Goal: Find specific page/section: Find specific page/section

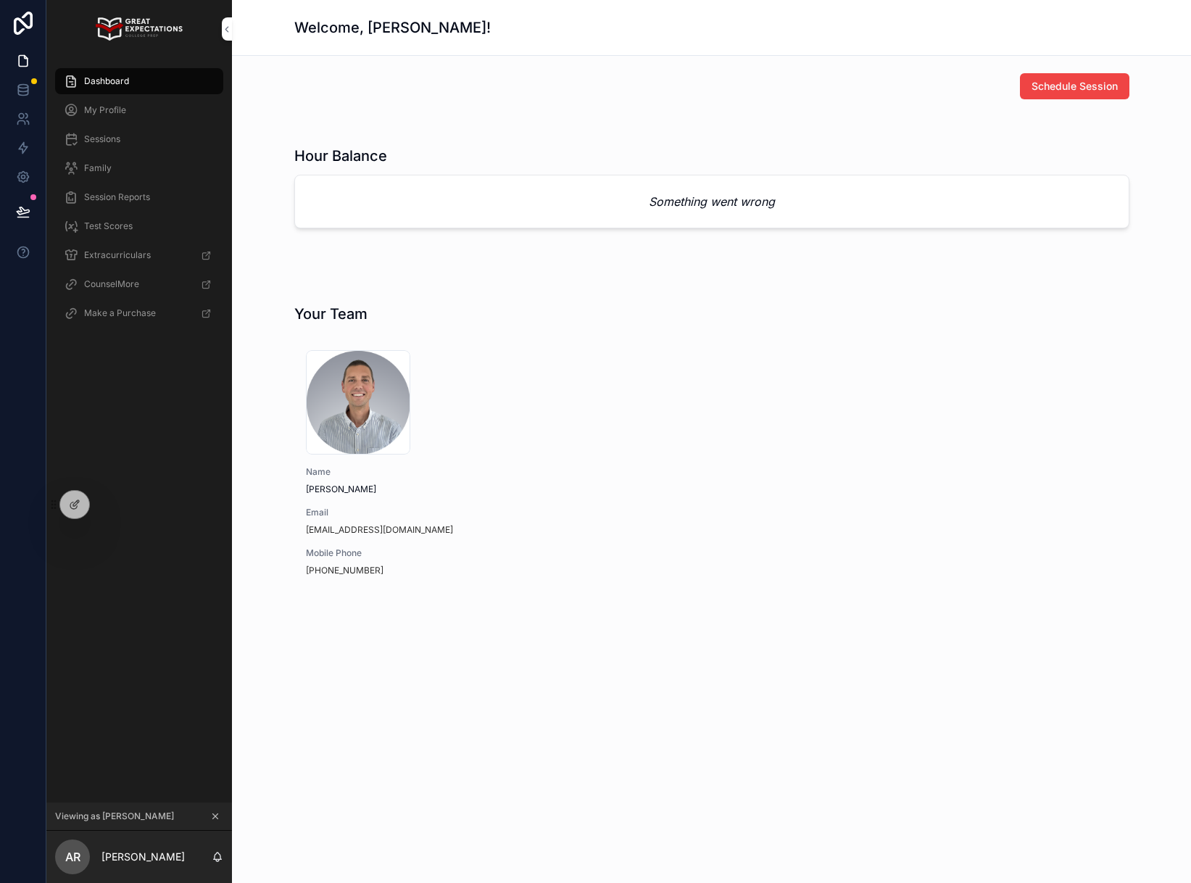
click at [0, 0] on icon at bounding box center [0, 0] width 0 height 0
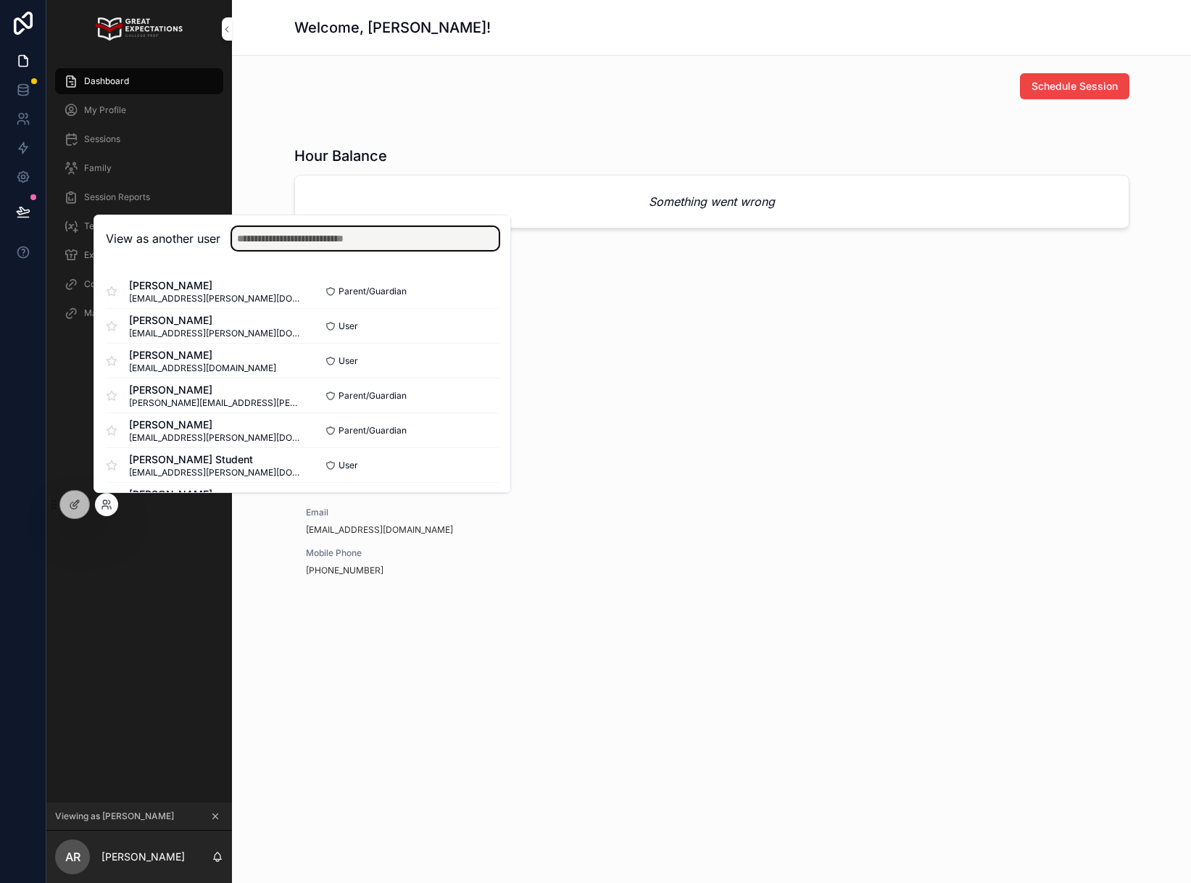
click at [311, 244] on input "text" at bounding box center [365, 238] width 267 height 23
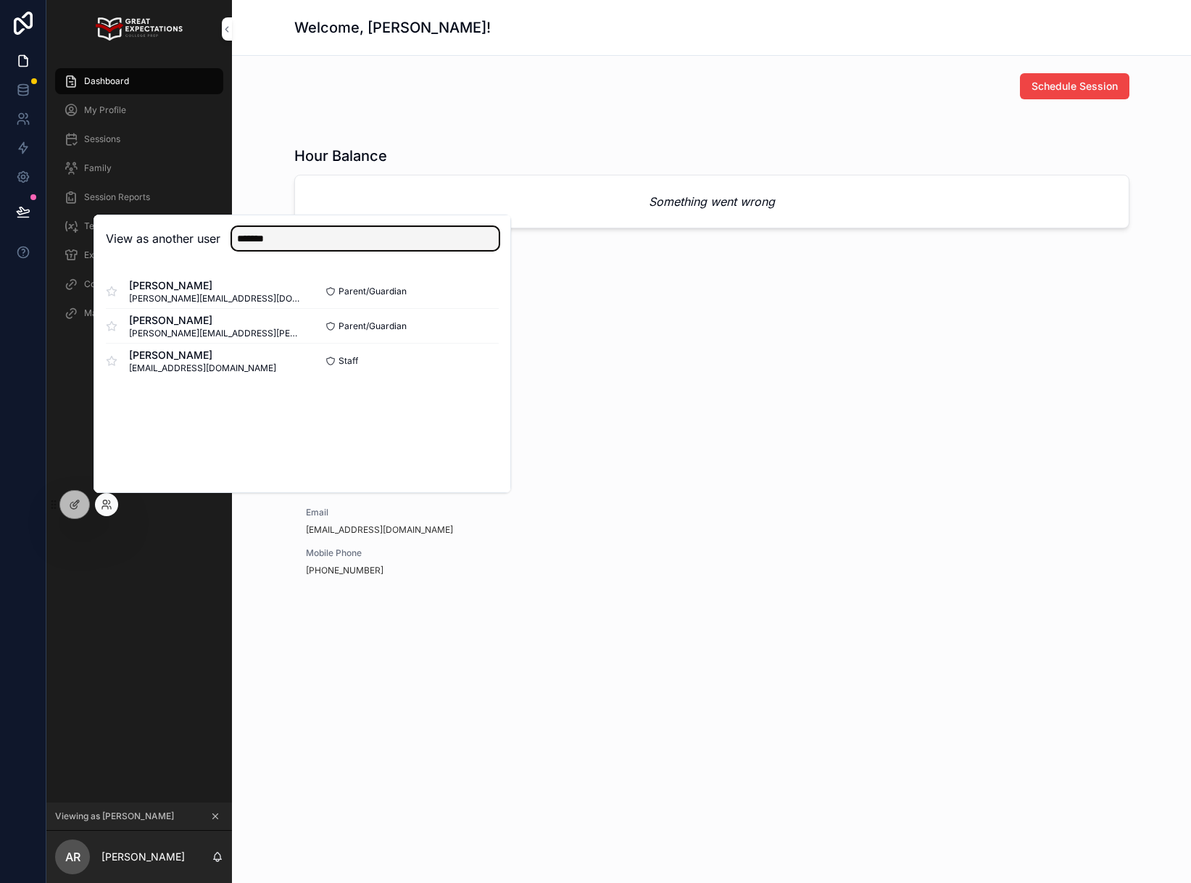
type input "*******"
click at [0, 0] on button "Select" at bounding box center [0, 0] width 0 height 0
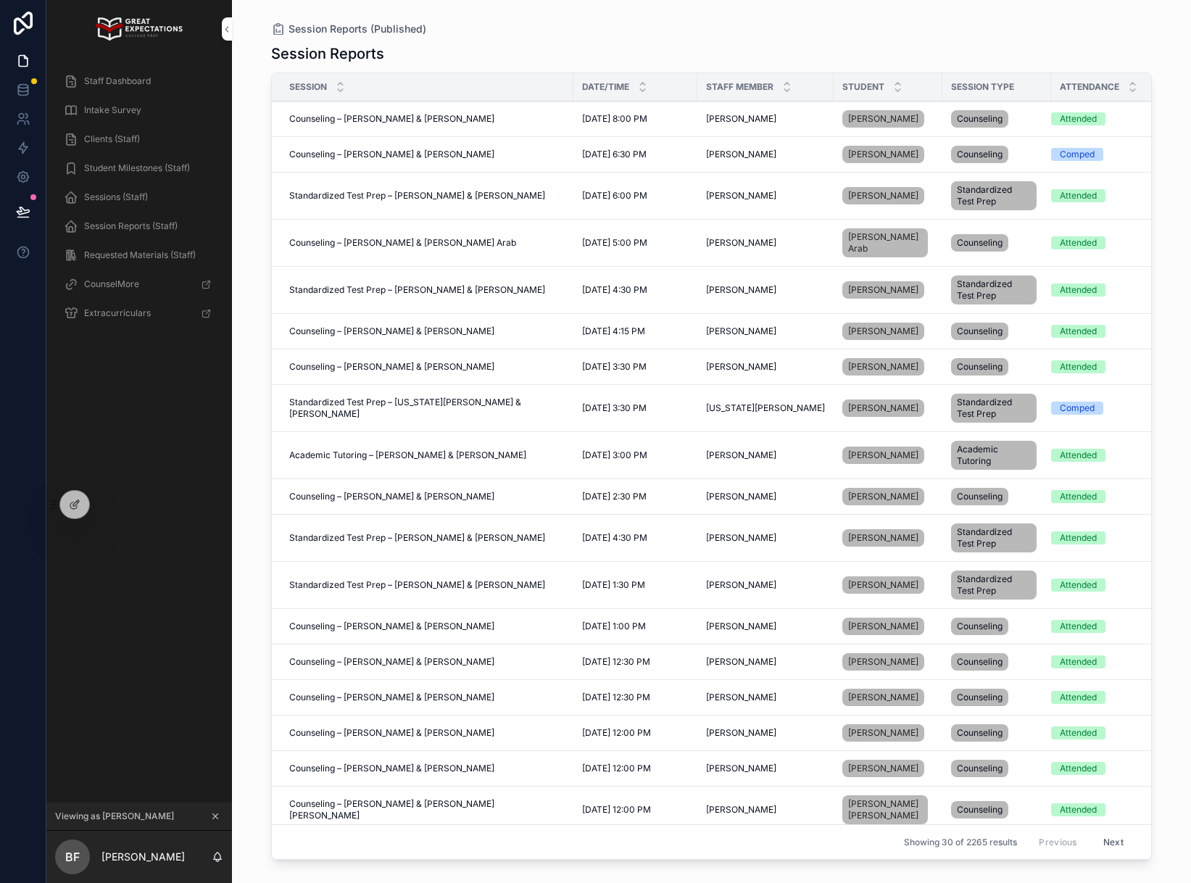
click at [150, 140] on div "Clients (Staff)" at bounding box center [139, 139] width 151 height 23
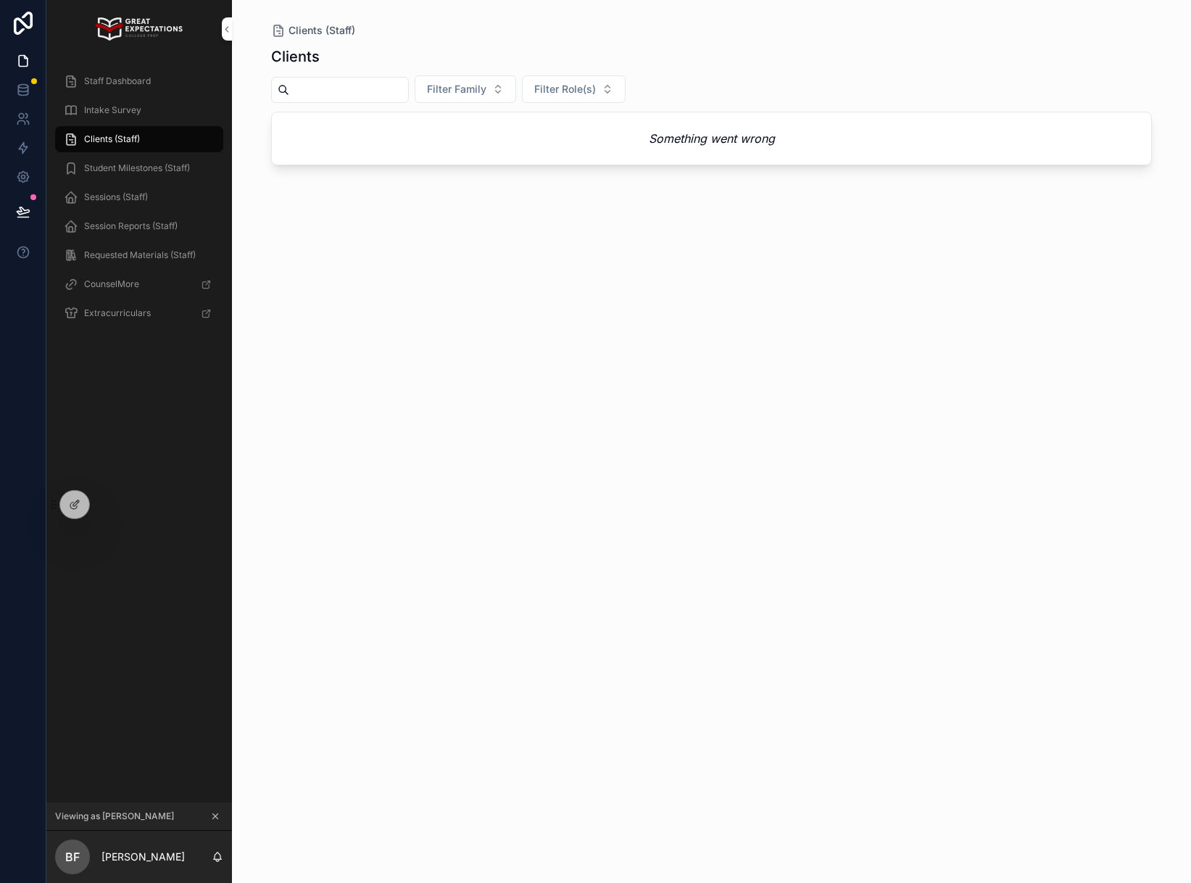
click at [170, 68] on link "Staff Dashboard" at bounding box center [139, 81] width 168 height 26
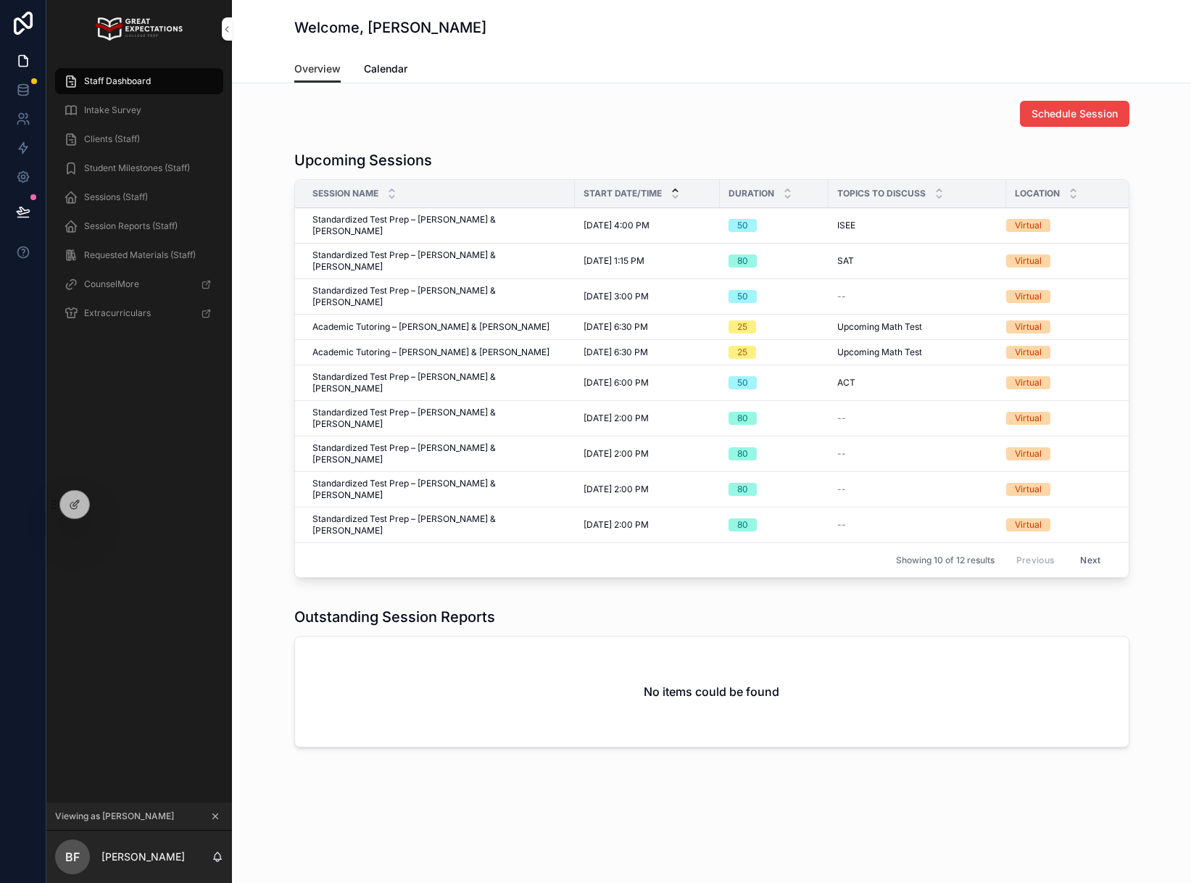
click at [124, 146] on div "Clients (Staff)" at bounding box center [139, 139] width 151 height 23
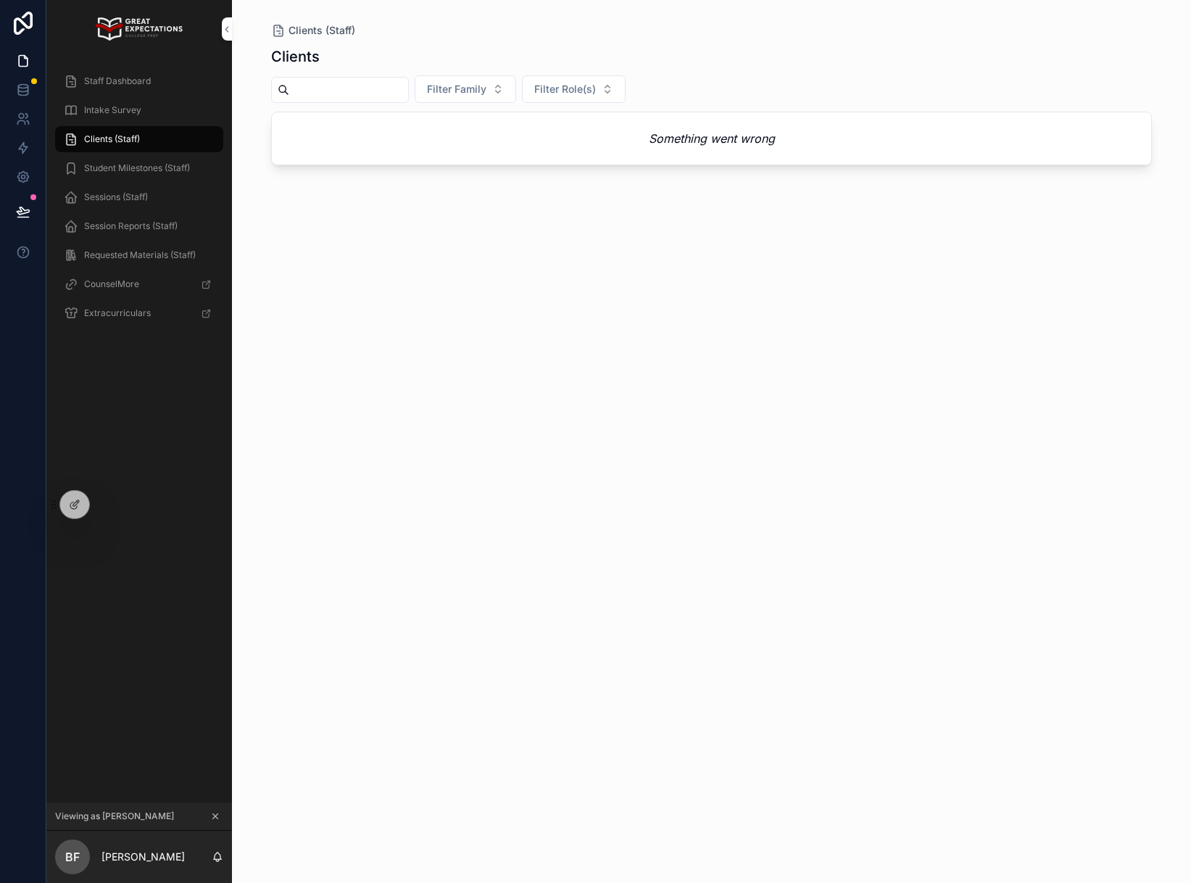
click at [125, 117] on div "Intake Survey" at bounding box center [139, 110] width 151 height 23
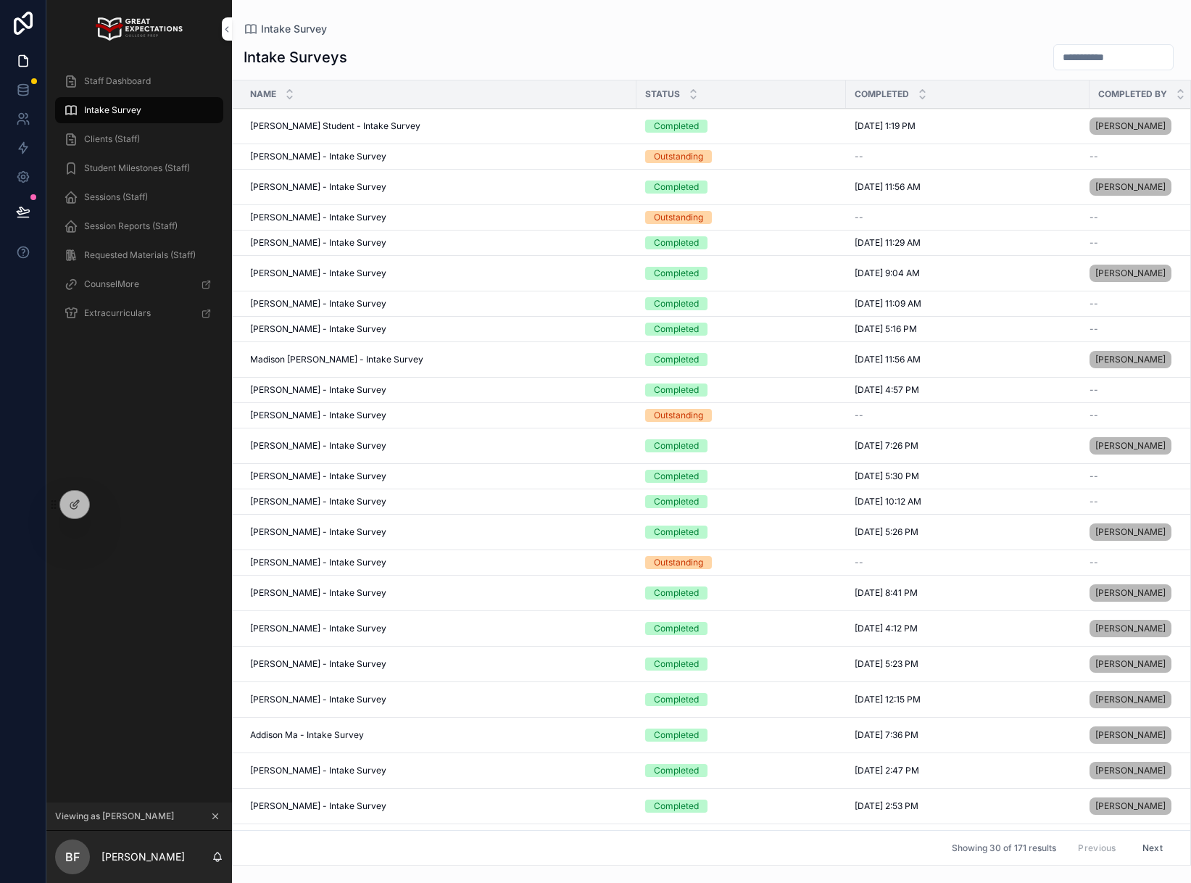
click at [125, 71] on div "Staff Dashboard" at bounding box center [139, 81] width 151 height 23
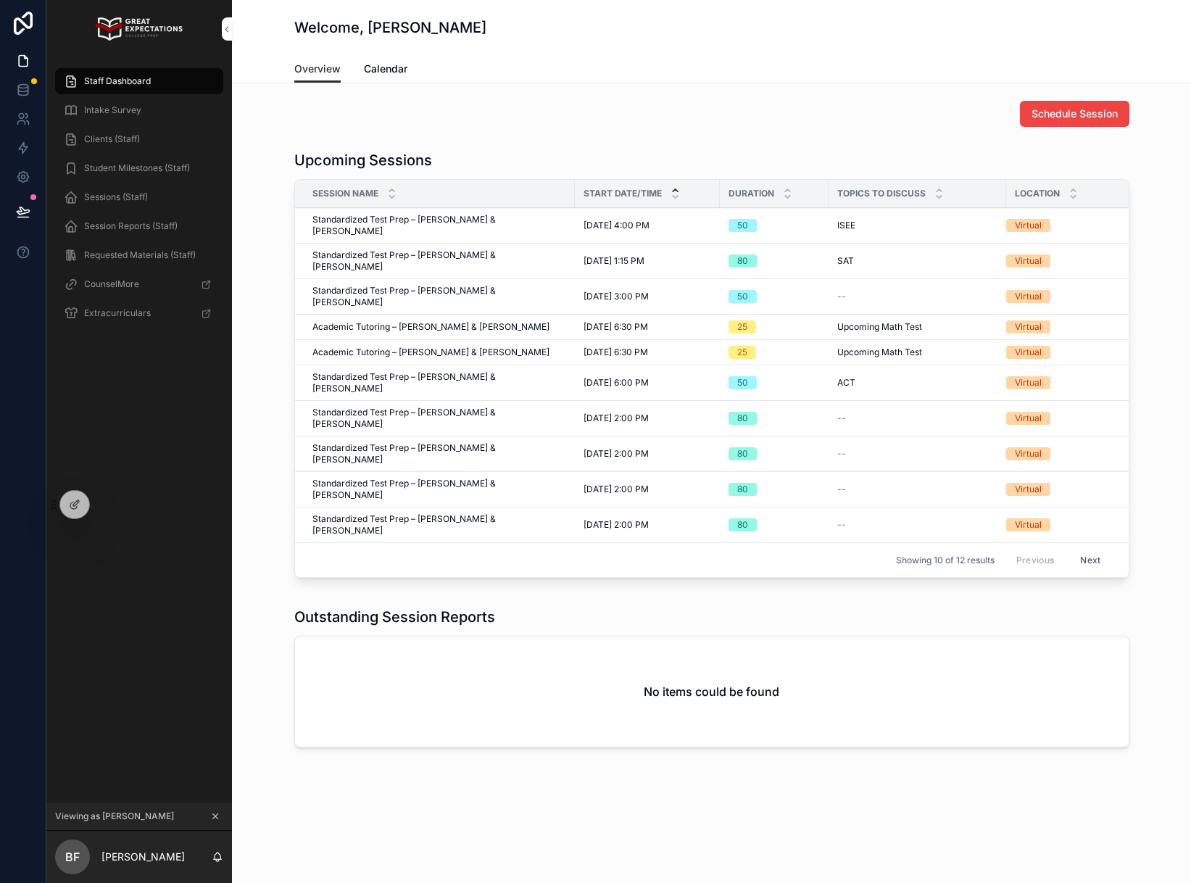
click at [117, 108] on span "Intake Survey" at bounding box center [112, 110] width 57 height 12
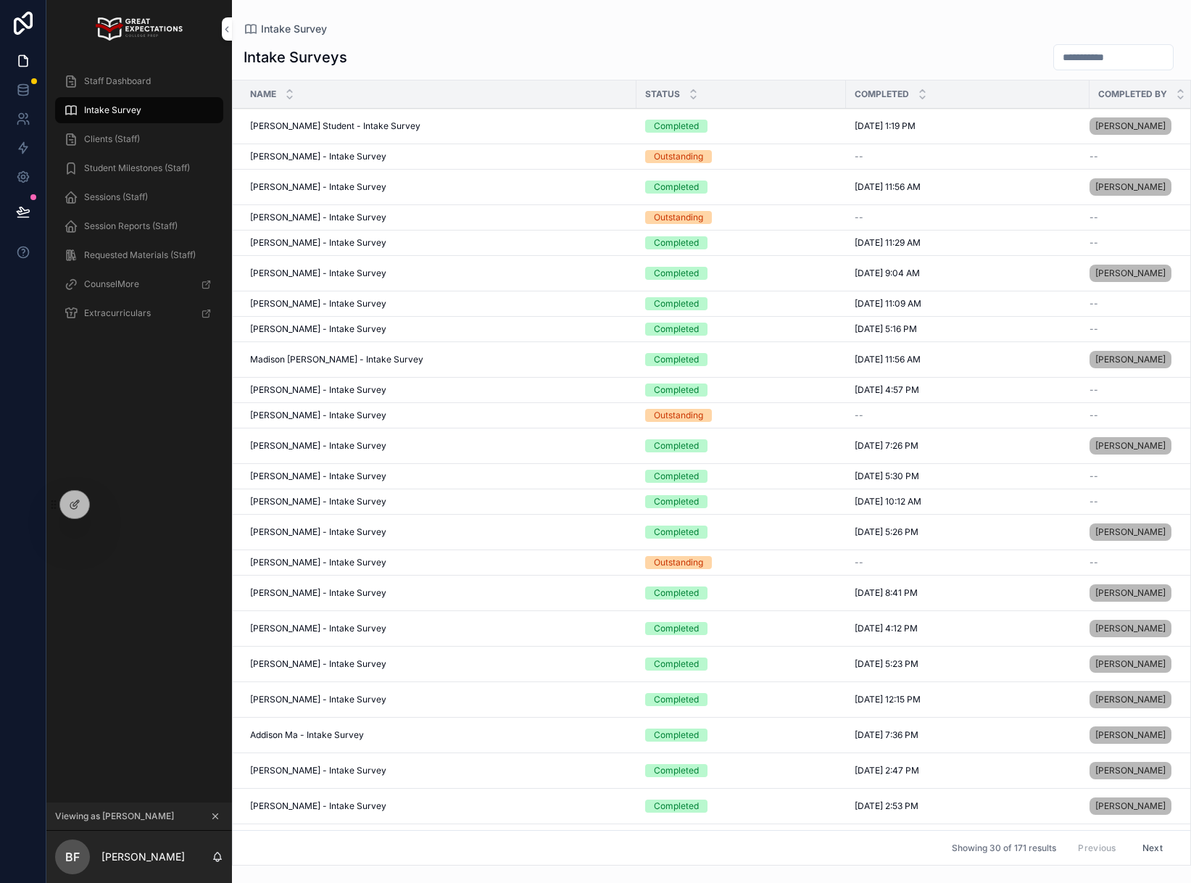
click at [109, 135] on span "Clients (Staff)" at bounding box center [112, 139] width 56 height 12
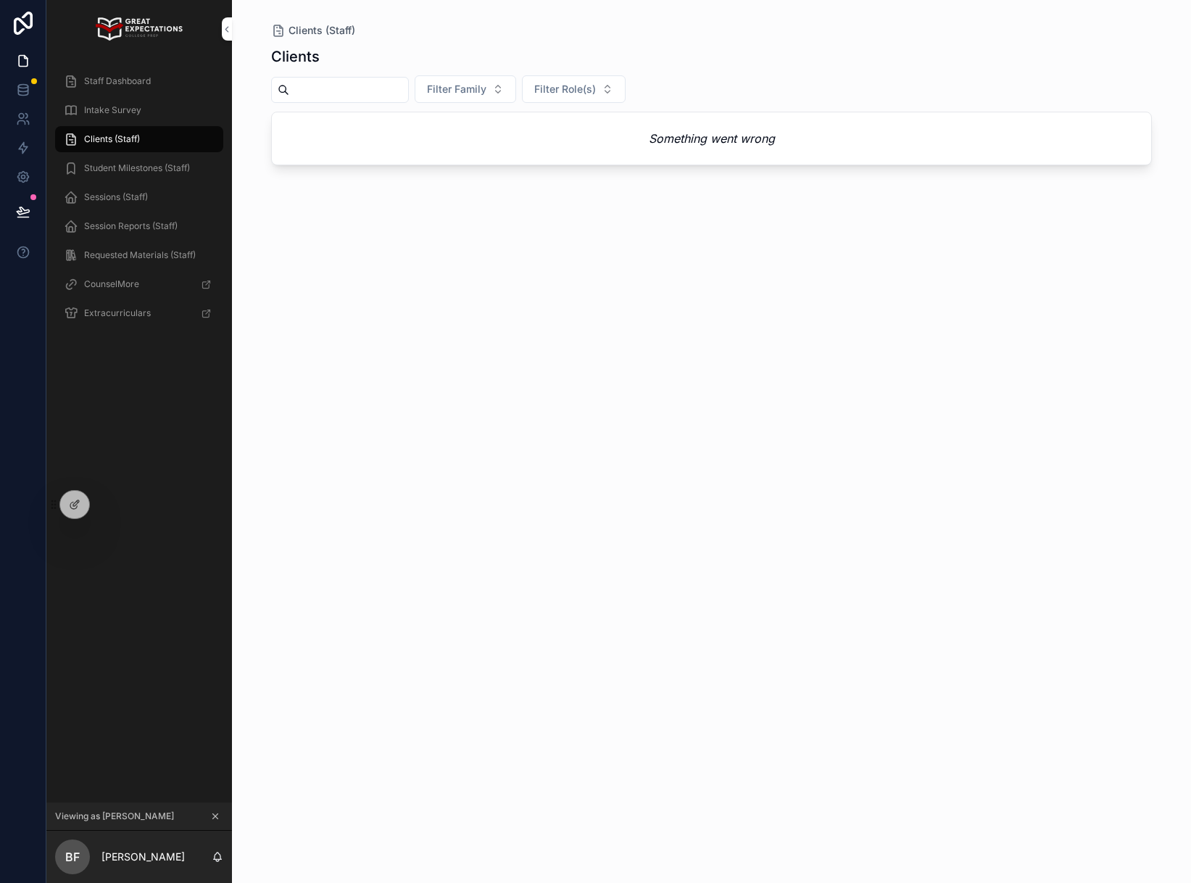
click at [106, 165] on span "Student Milestones (Staff)" at bounding box center [137, 168] width 106 height 12
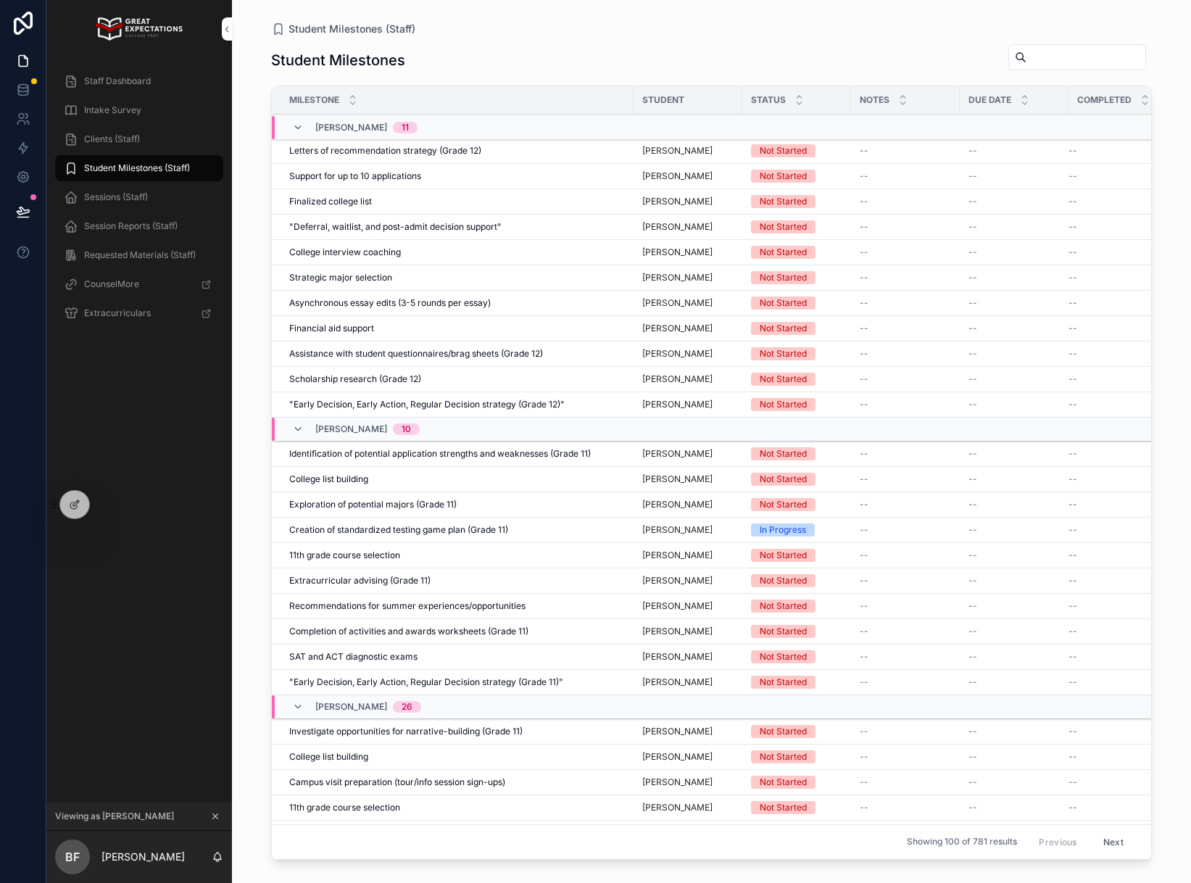
click at [78, 509] on icon at bounding box center [75, 505] width 12 height 12
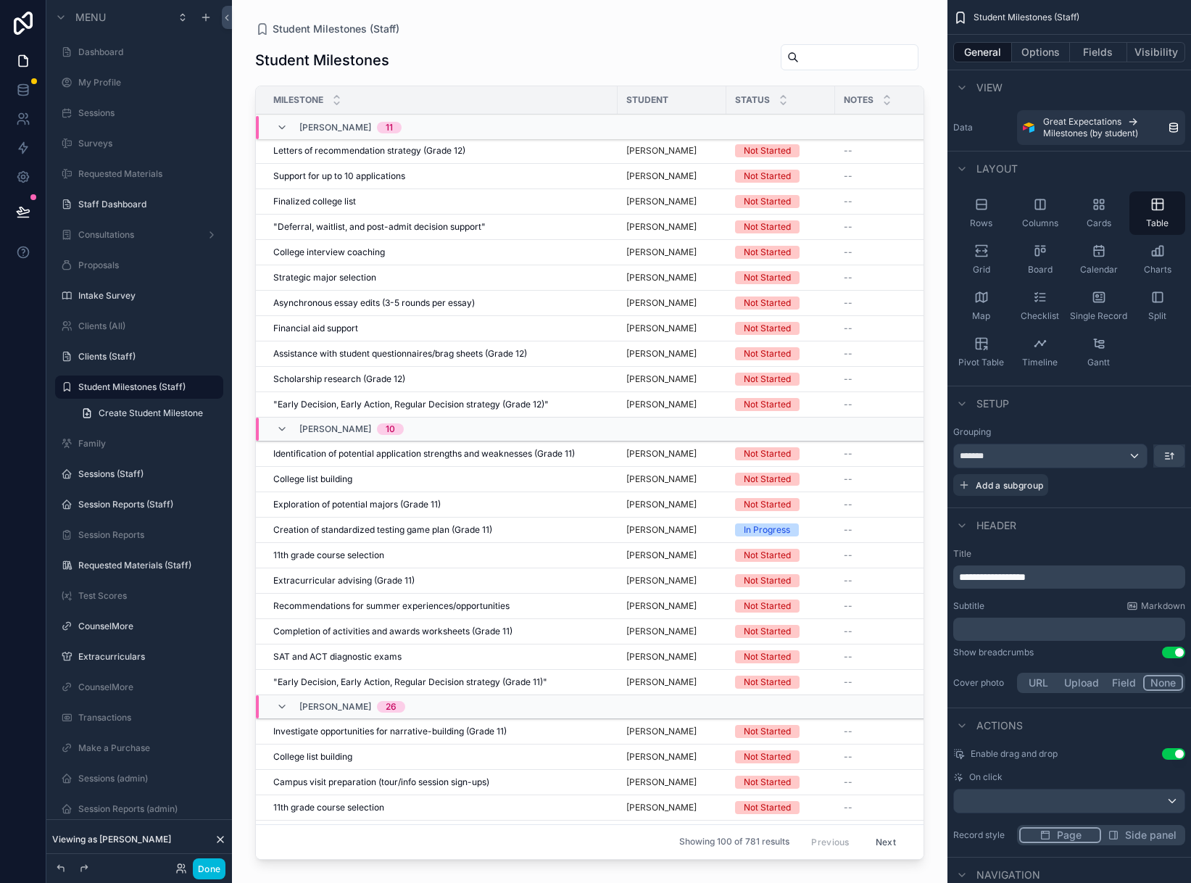
click at [99, 56] on label "Dashboard" at bounding box center [146, 52] width 136 height 12
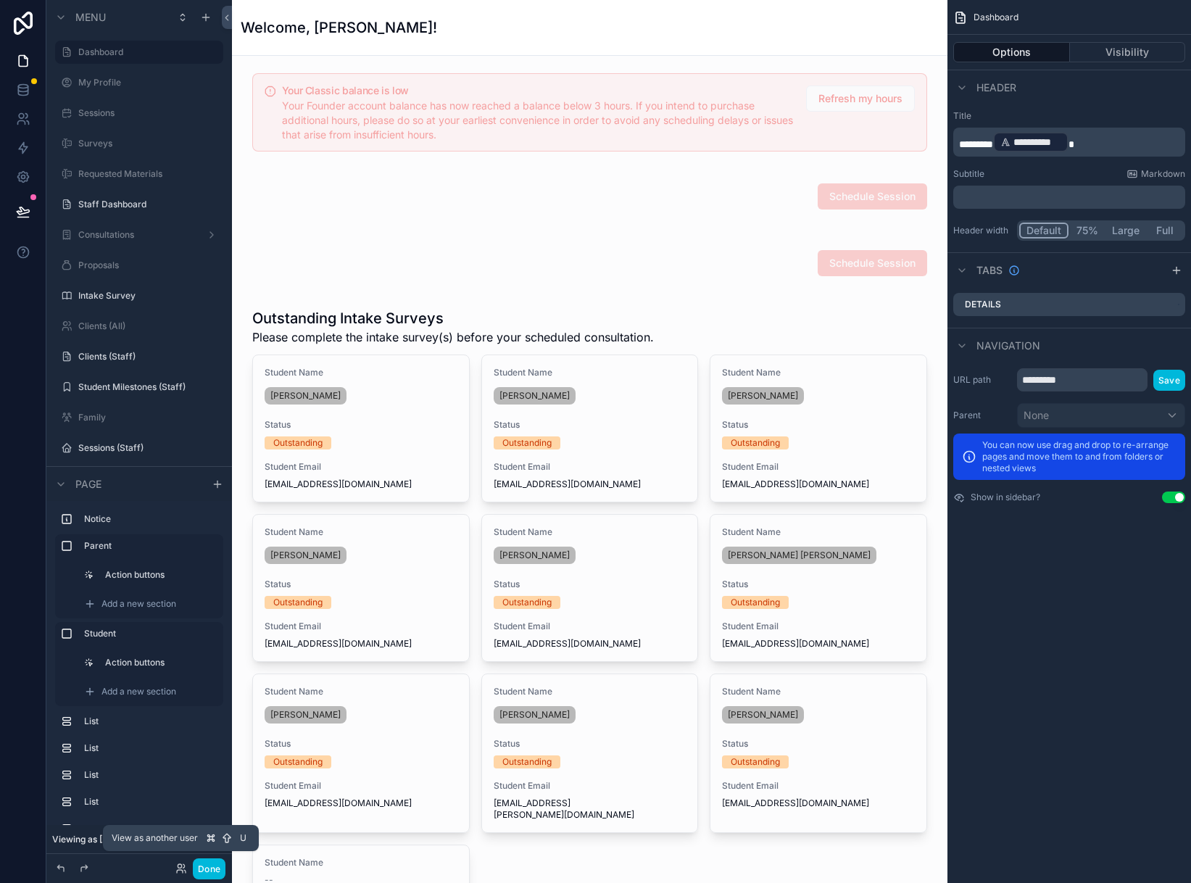
click at [178, 868] on icon at bounding box center [181, 869] width 12 height 12
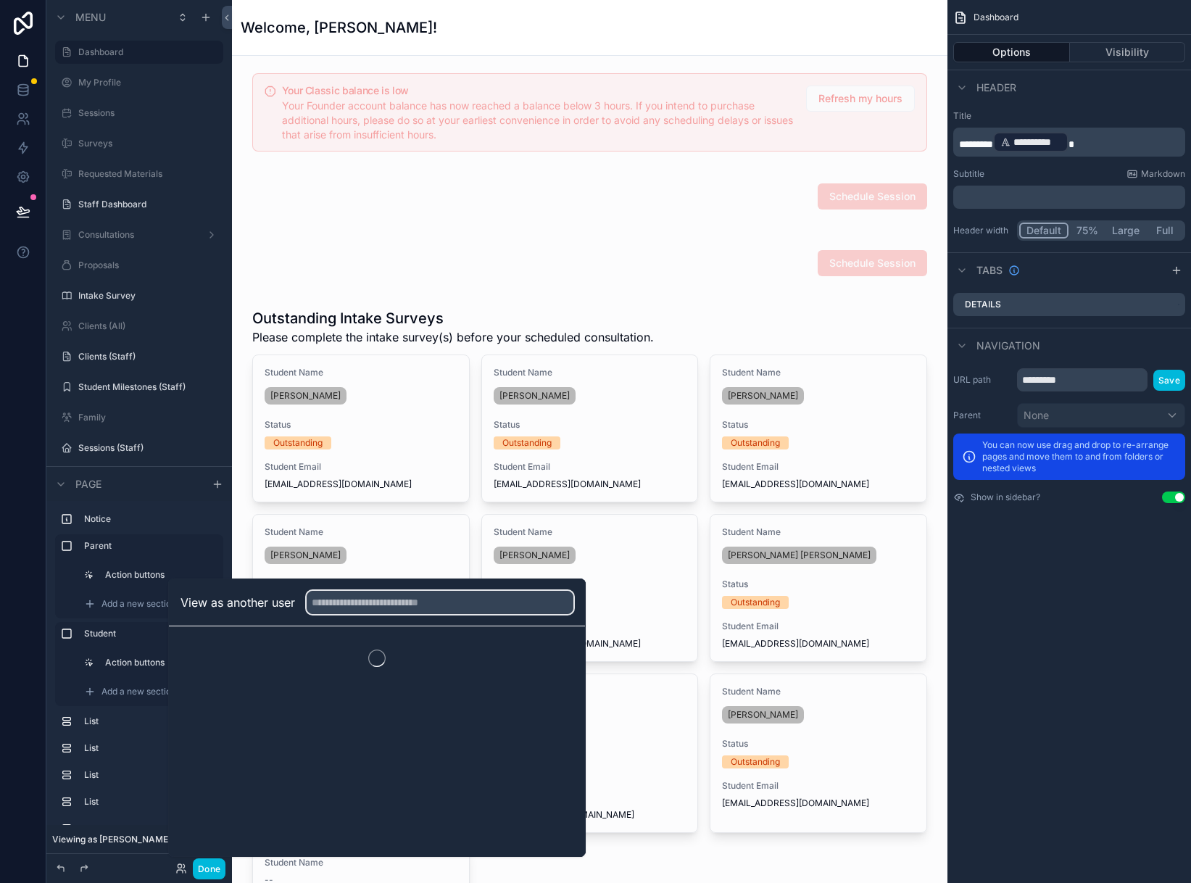
click at [380, 604] on input "text" at bounding box center [440, 602] width 267 height 23
type input "*****"
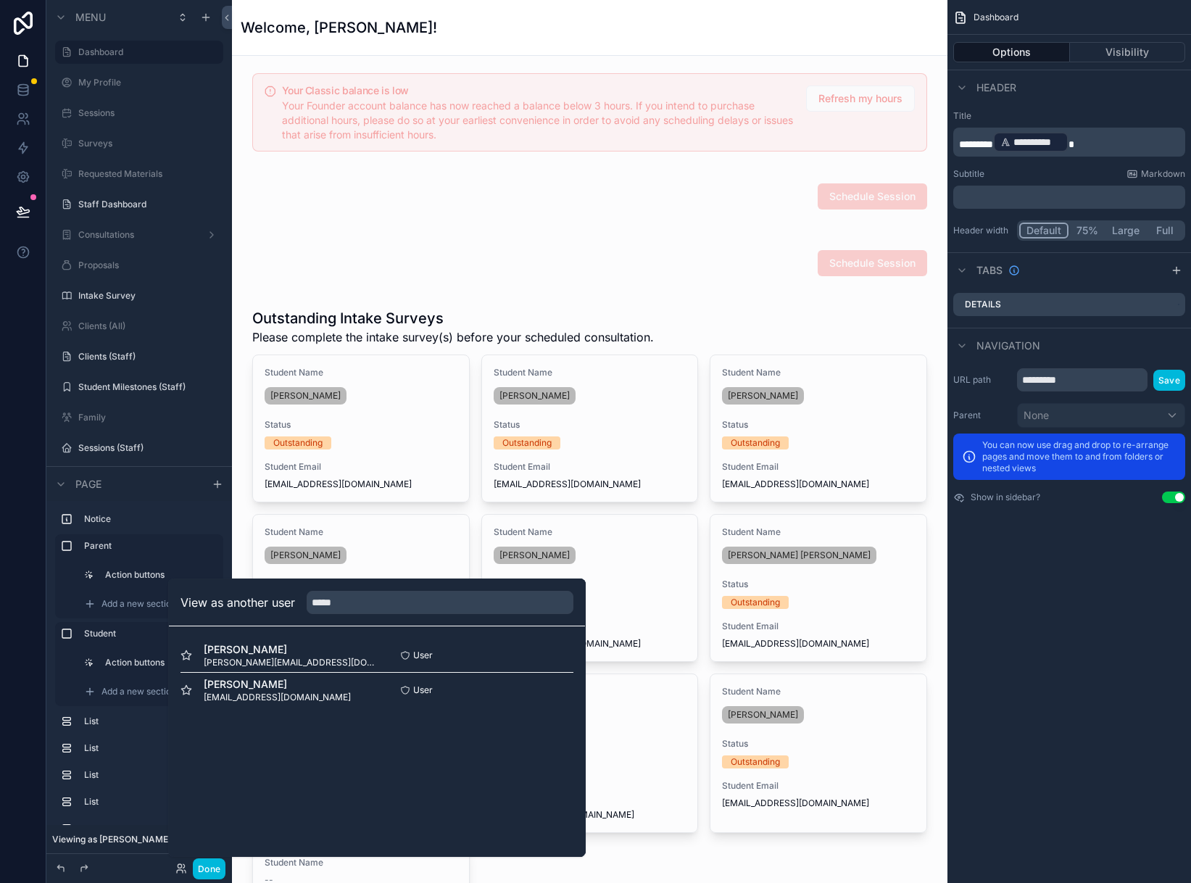
click at [0, 0] on button "Select" at bounding box center [0, 0] width 0 height 0
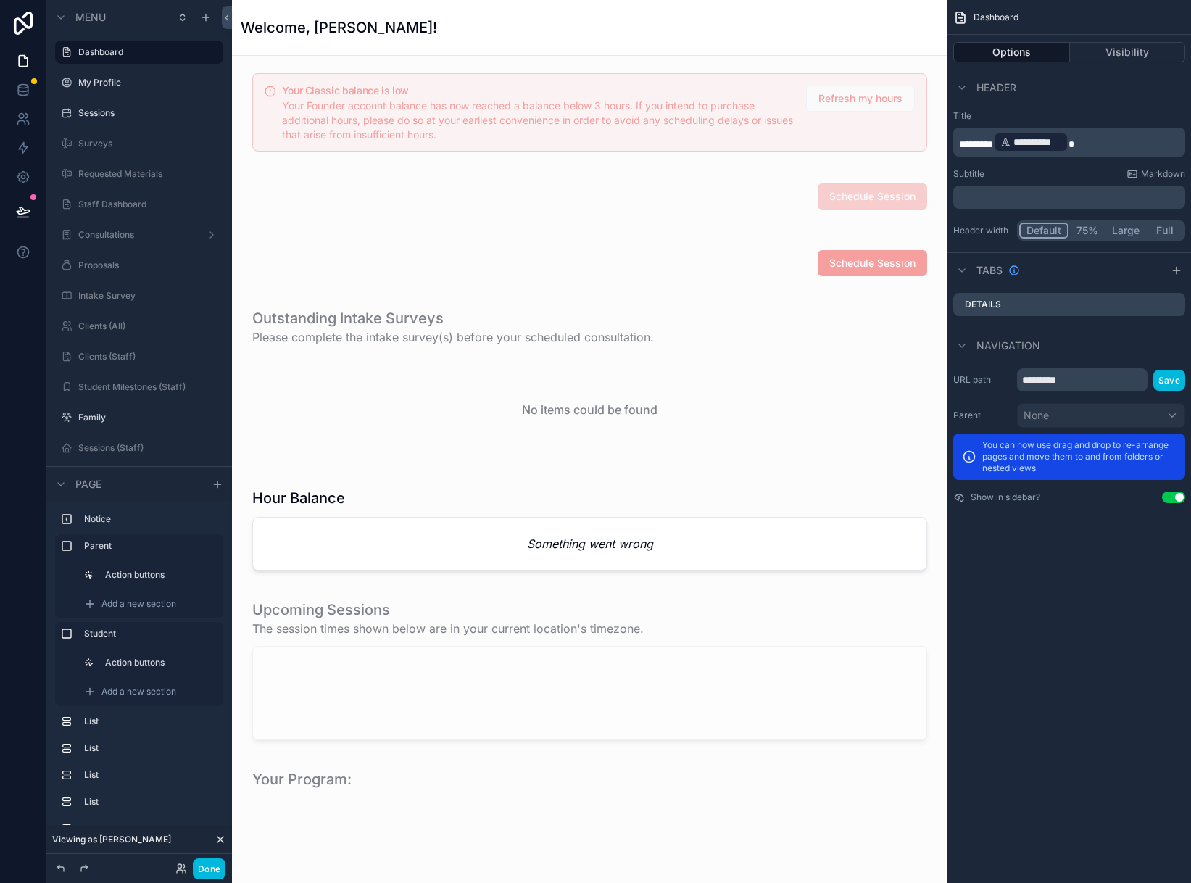
click at [564, 546] on div "scrollable content" at bounding box center [590, 532] width 692 height 100
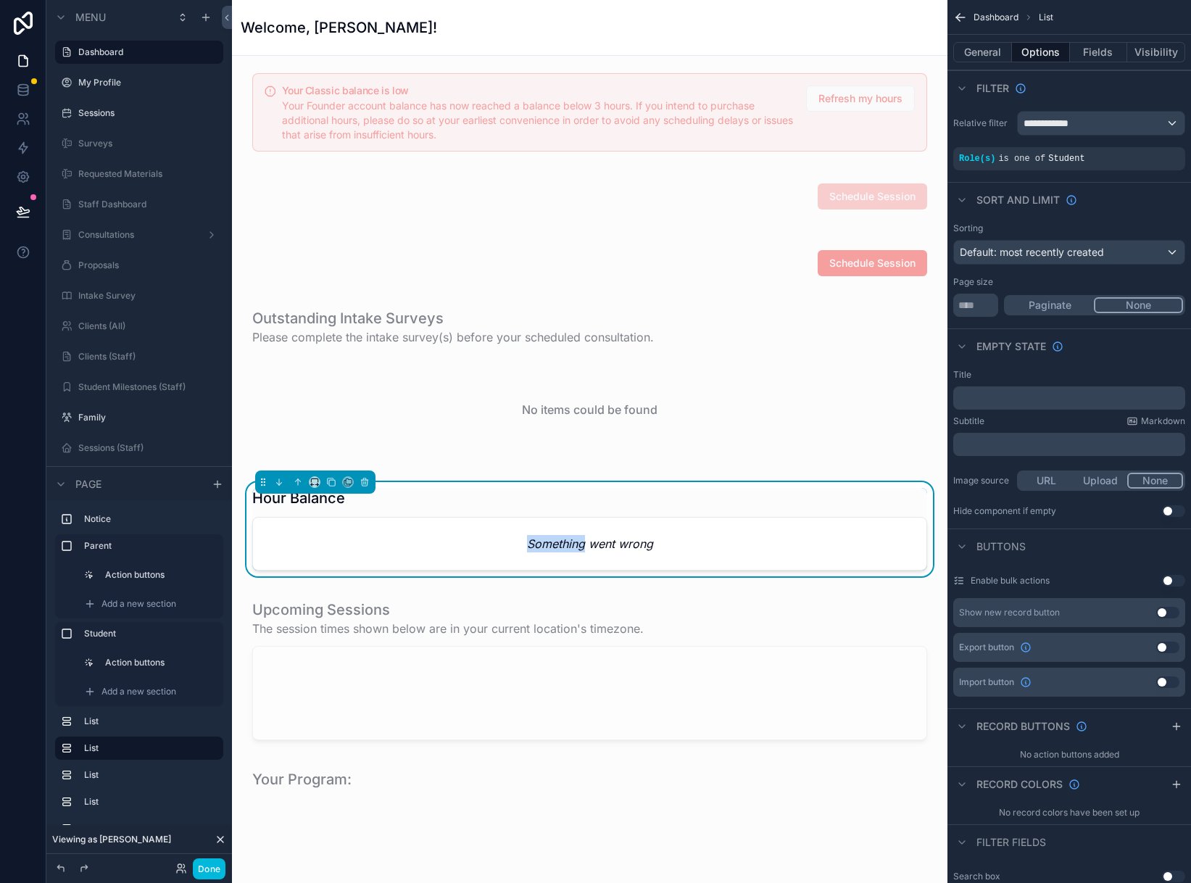
click at [564, 546] on em "Something went wrong" at bounding box center [590, 543] width 126 height 17
click at [589, 465] on div "scrollable content" at bounding box center [590, 386] width 692 height 168
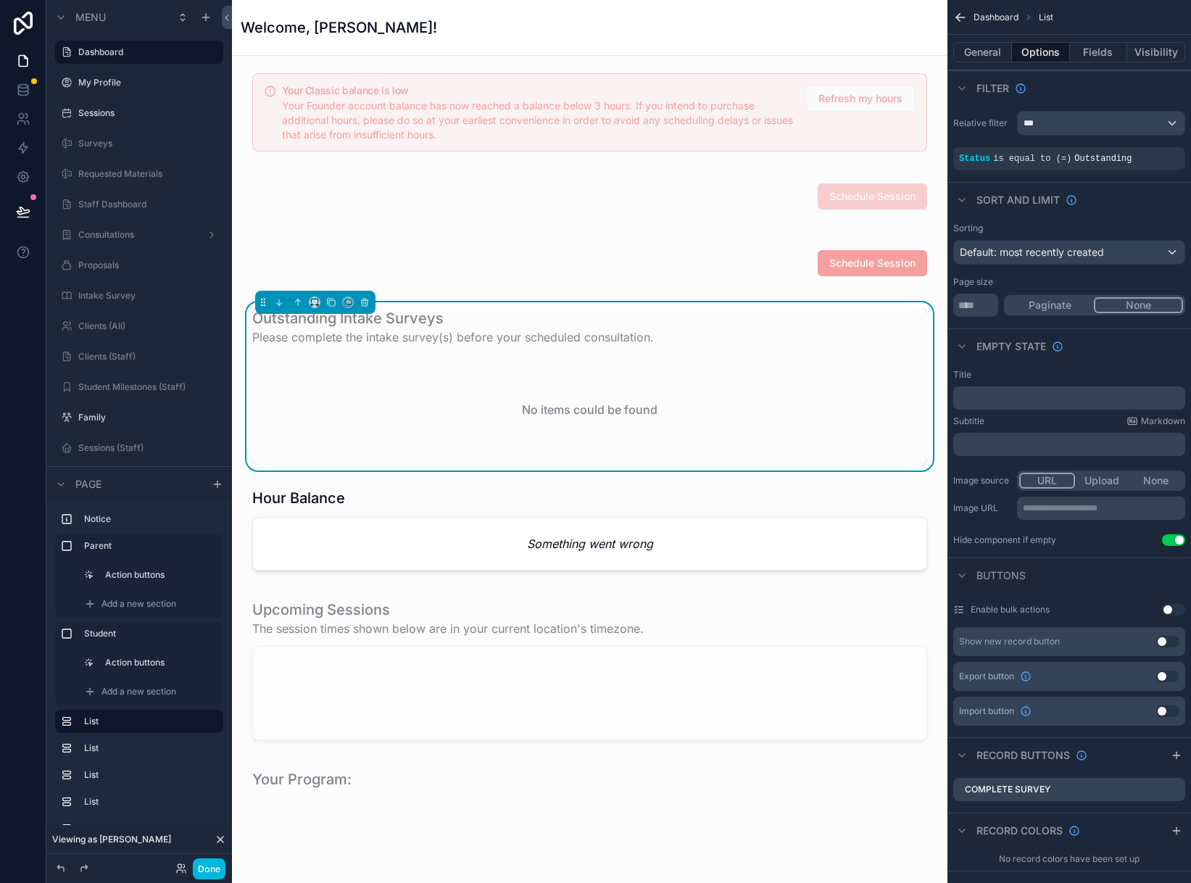
click at [588, 550] on div "scrollable content" at bounding box center [590, 532] width 692 height 100
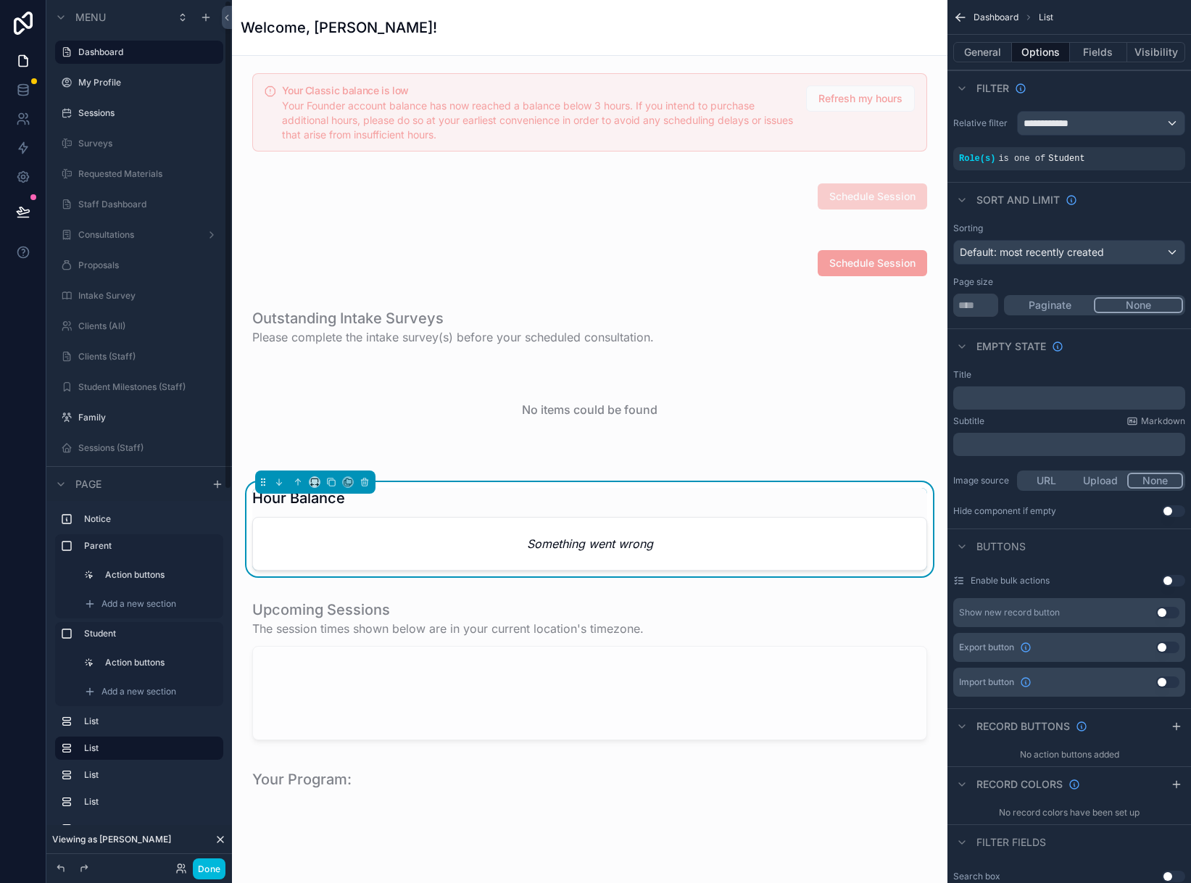
click at [112, 112] on label "Sessions" at bounding box center [146, 113] width 136 height 12
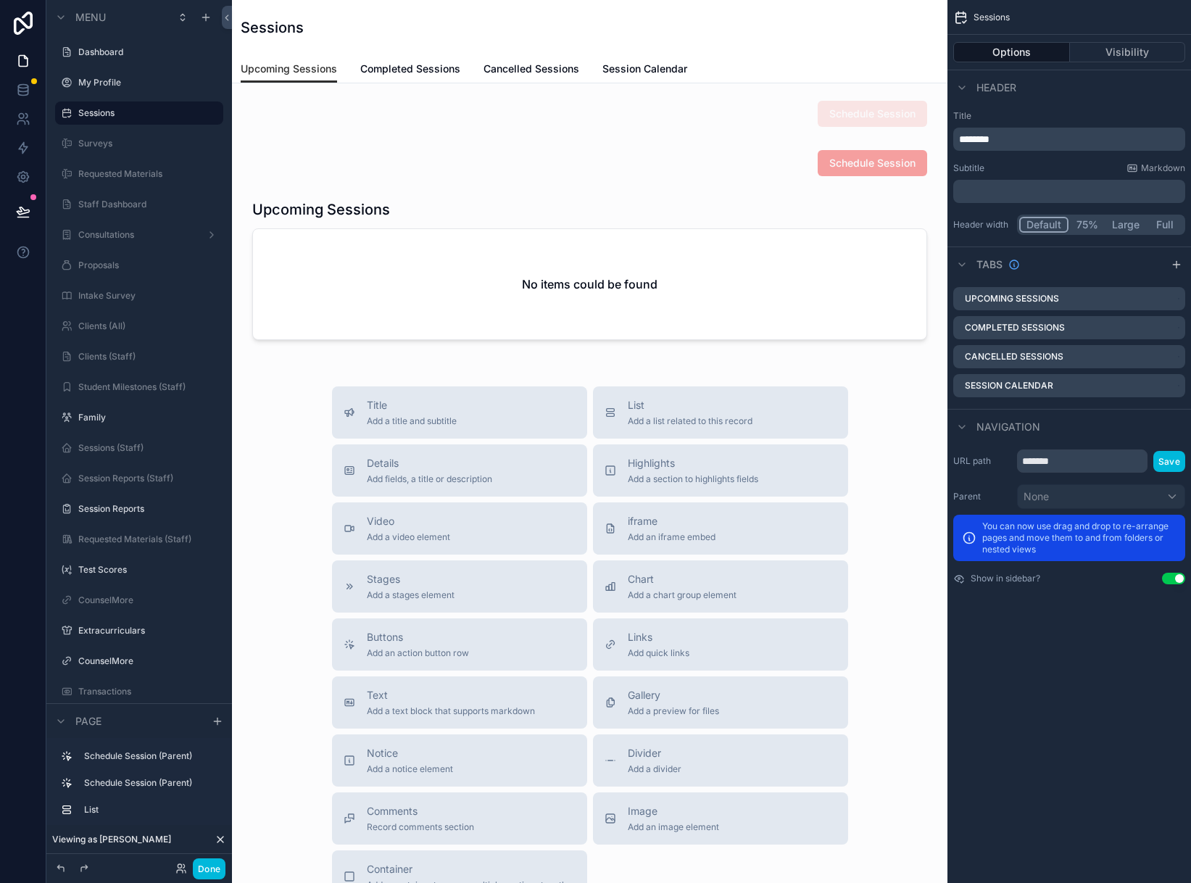
click at [436, 72] on span "Completed Sessions" at bounding box center [410, 69] width 100 height 15
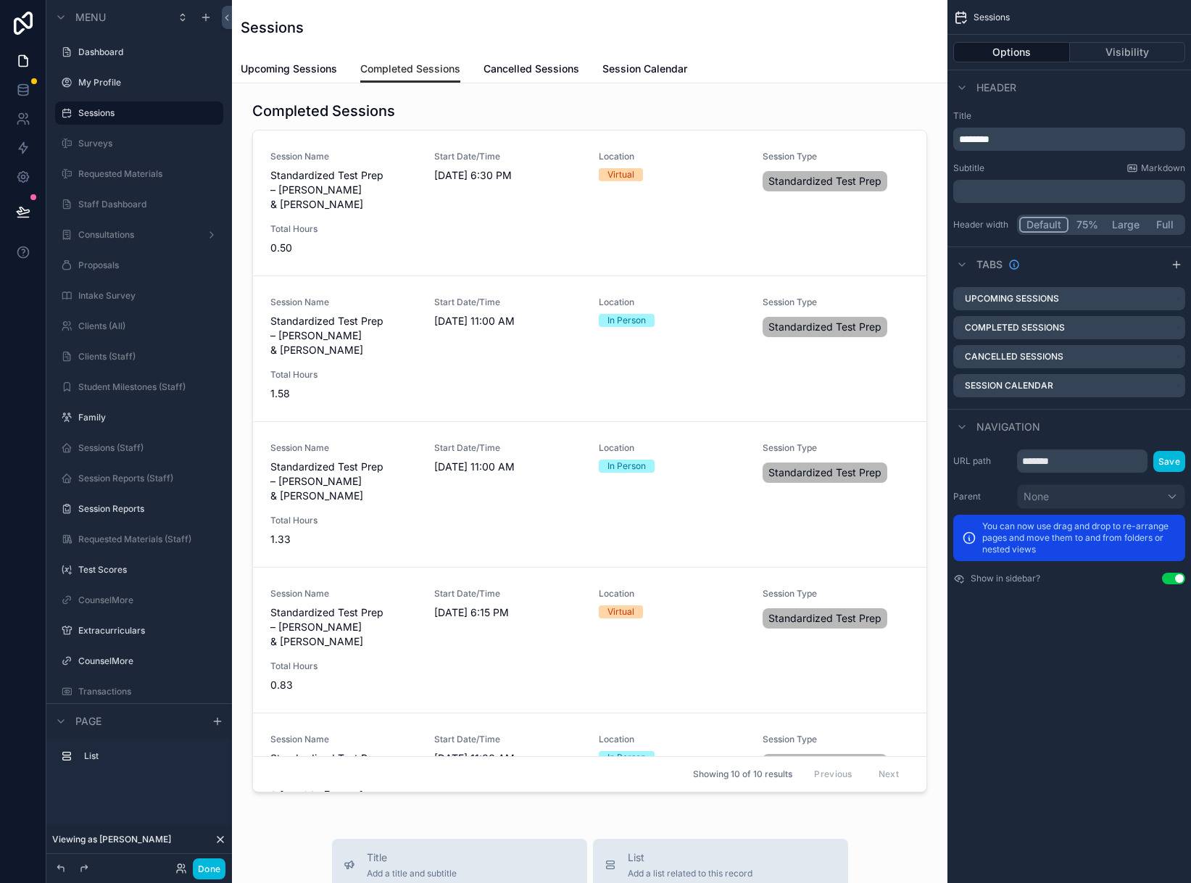
click at [294, 231] on div "scrollable content" at bounding box center [590, 449] width 692 height 709
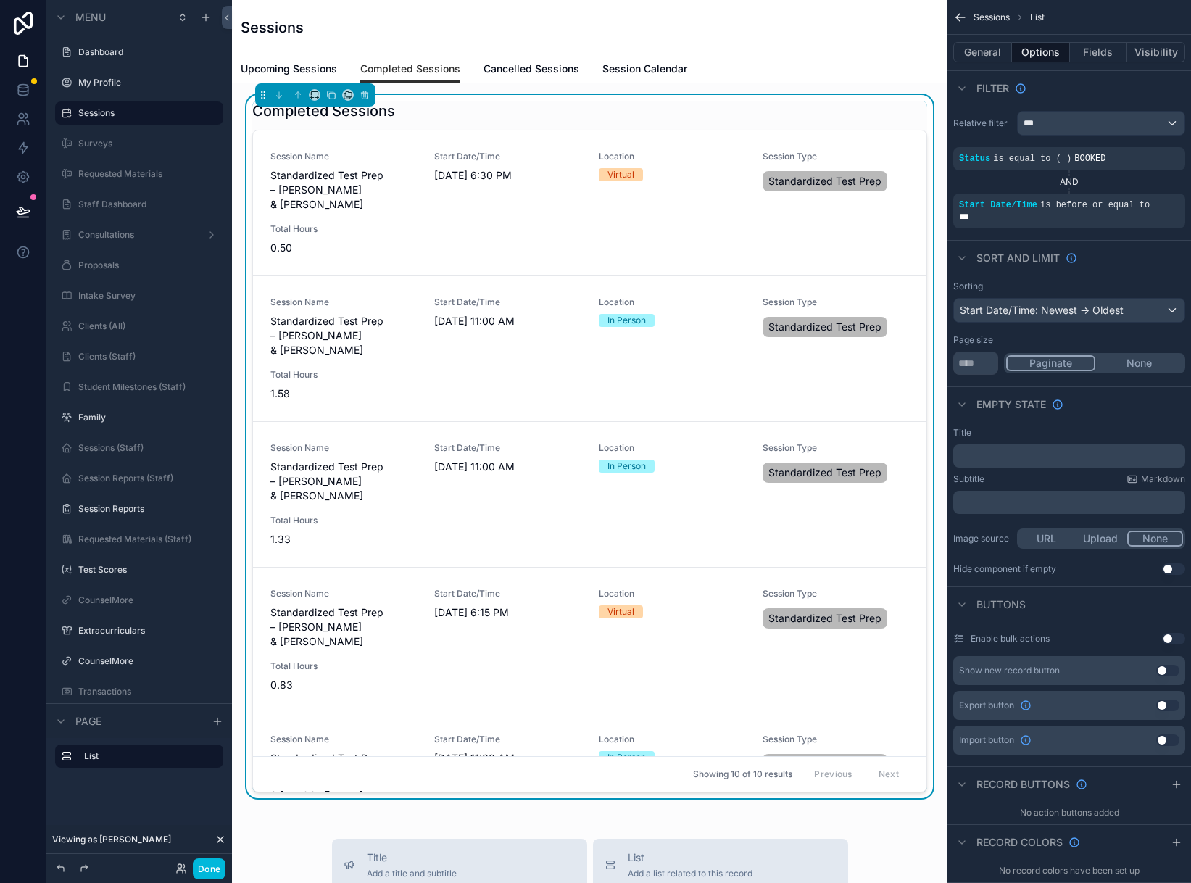
click at [575, 204] on div "Start Date/Time 10/1/2025 6:30 PM" at bounding box center [507, 181] width 146 height 61
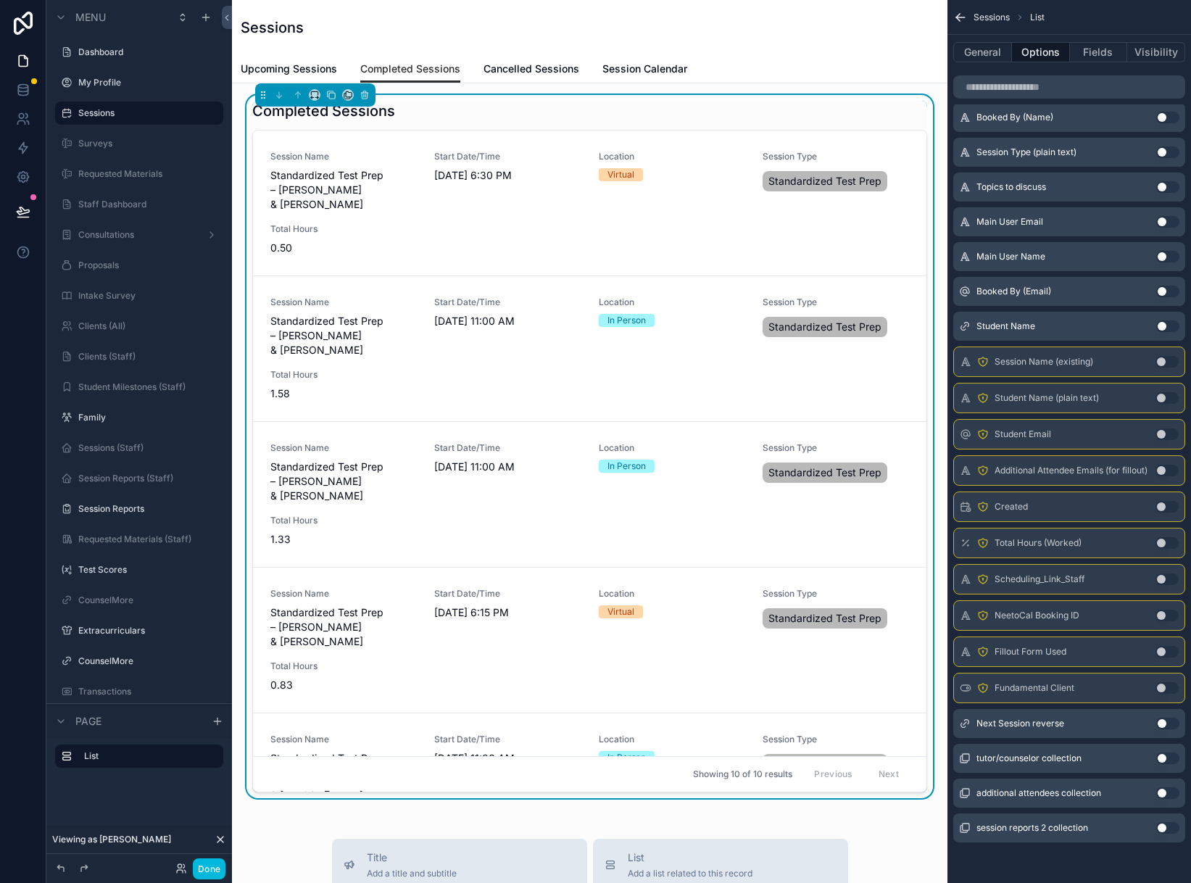
click at [502, 257] on div "Session Name Standardized Test Prep – Bradley Furgerson & Lucas Kraus Start Dat…" at bounding box center [590, 204] width 674 height 146
click at [290, 243] on span "0.50" at bounding box center [343, 248] width 146 height 15
click at [314, 248] on span "0.50" at bounding box center [343, 248] width 146 height 15
click at [282, 246] on span "0.50" at bounding box center [343, 248] width 146 height 15
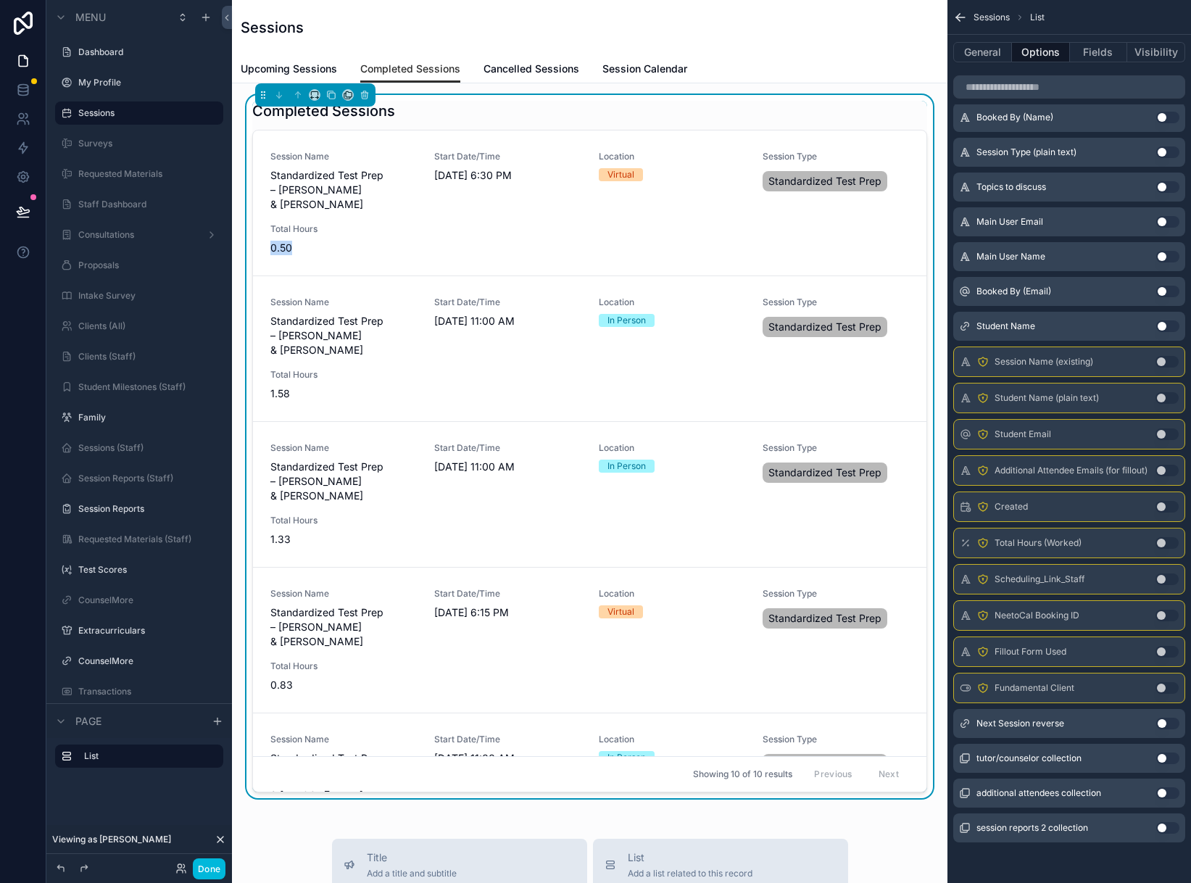
click at [282, 246] on span "0.50" at bounding box center [343, 248] width 146 height 15
click at [299, 239] on div "Total Hours 0.50" at bounding box center [343, 239] width 146 height 32
click at [287, 254] on span "0.50" at bounding box center [343, 248] width 146 height 15
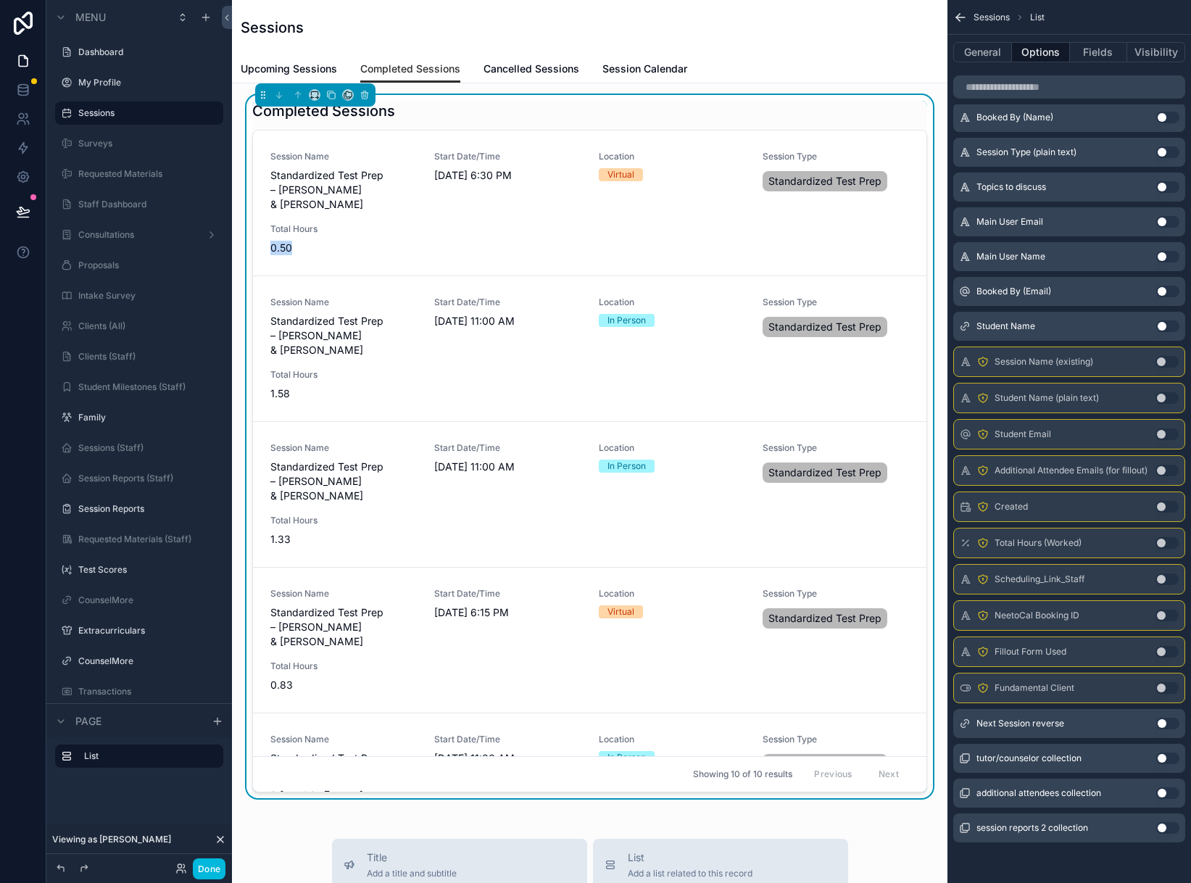
click at [331, 254] on span "0.50" at bounding box center [343, 248] width 146 height 15
